Goal: Task Accomplishment & Management: Manage account settings

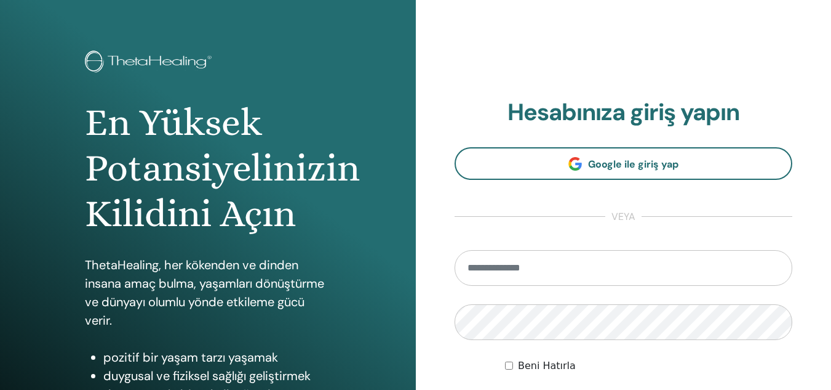
scroll to position [102, 0]
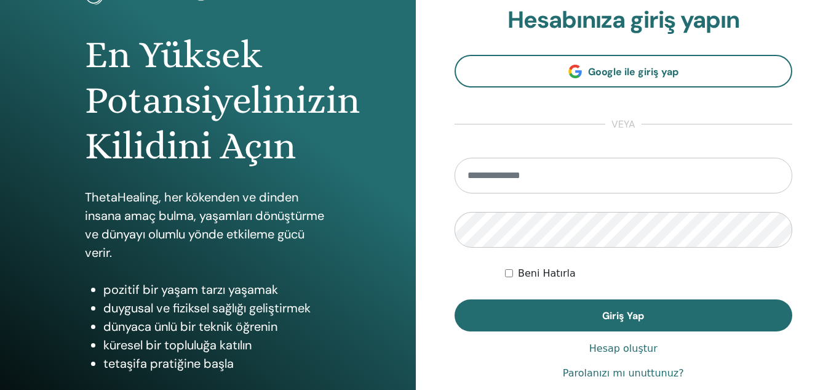
click at [571, 173] on input "email" at bounding box center [624, 176] width 338 height 36
type input "**********"
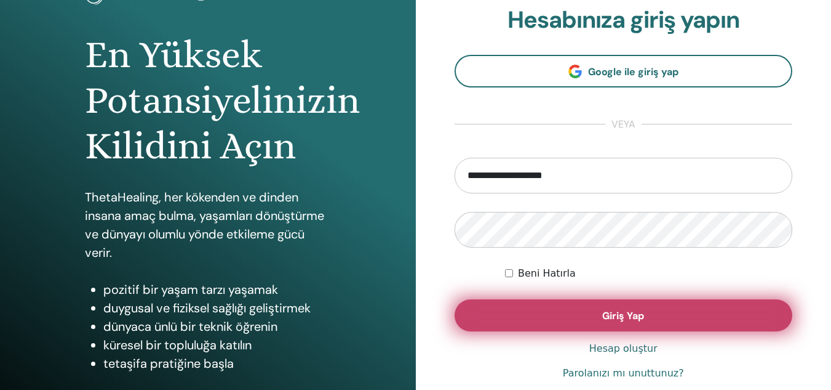
click at [536, 317] on button "Giriş Yap" at bounding box center [624, 315] width 338 height 32
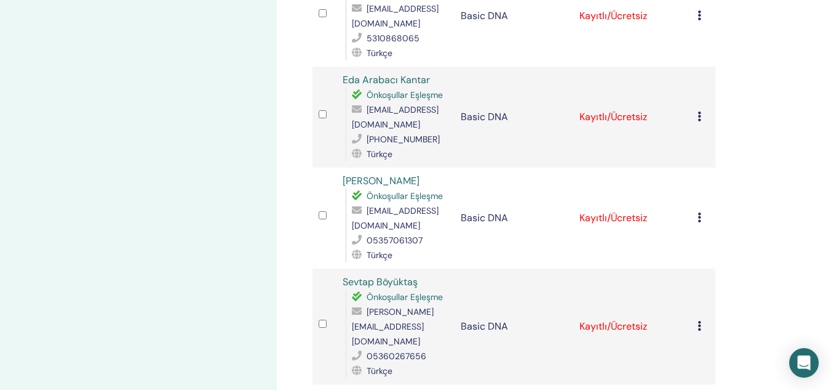
scroll to position [1705, 0]
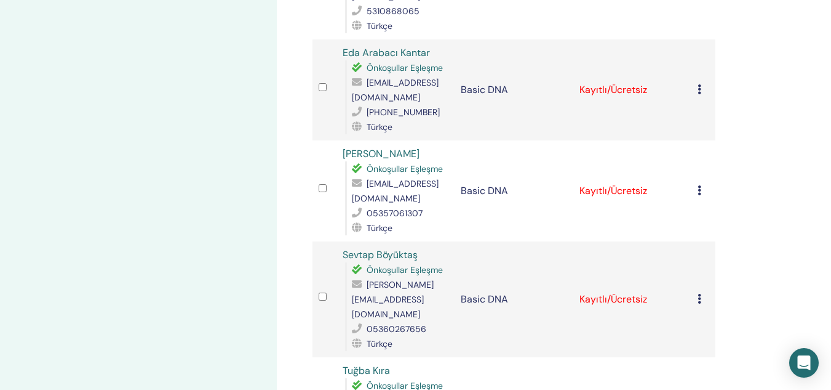
drag, startPoint x: 829, startPoint y: 271, endPoint x: 826, endPoint y: 308, distance: 37.1
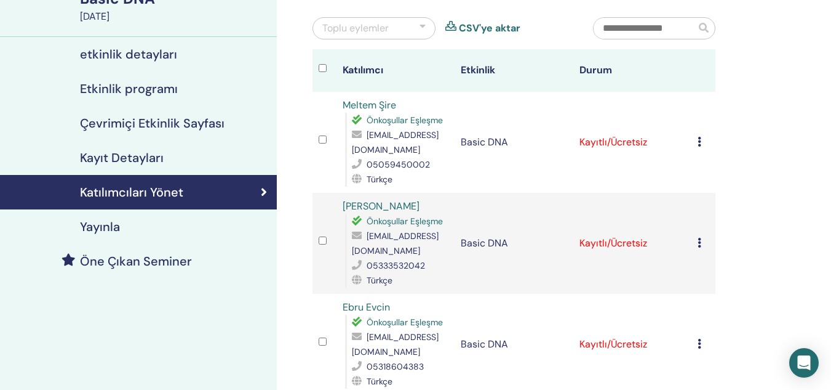
scroll to position [0, 0]
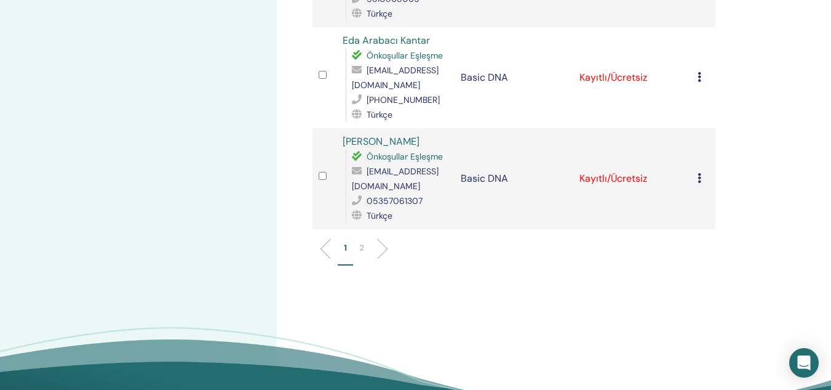
scroll to position [2034, 0]
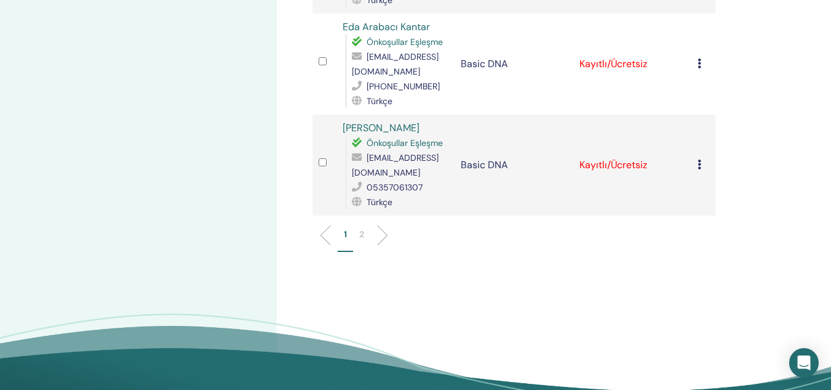
click at [361, 228] on p "2" at bounding box center [361, 234] width 5 height 13
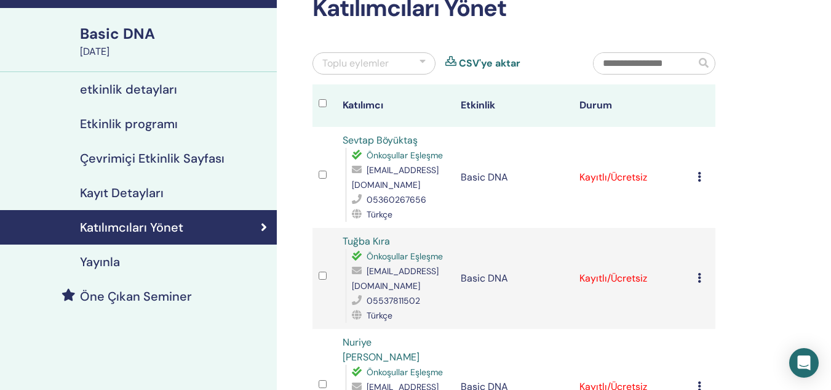
scroll to position [73, 0]
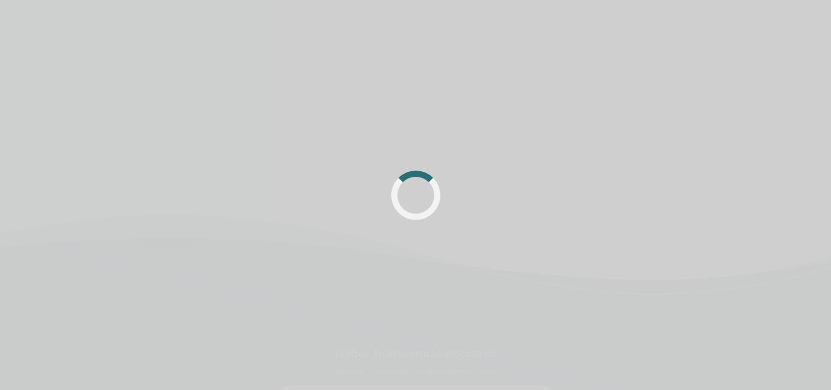
scroll to position [73, 0]
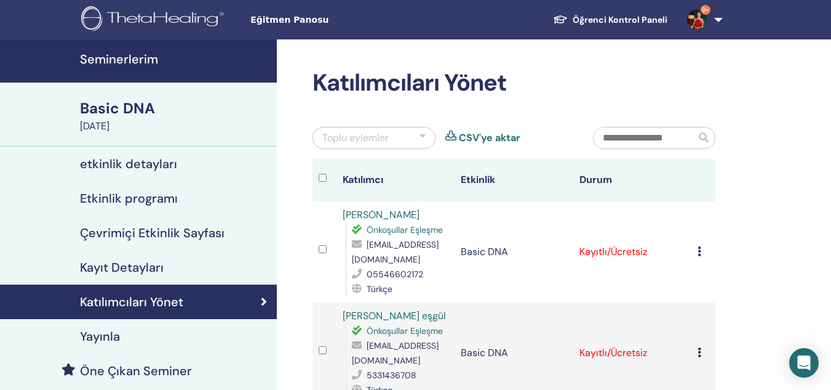
click at [700, 26] on img at bounding box center [697, 20] width 20 height 20
